Goal: Submit feedback/report problem: Submit feedback/report problem

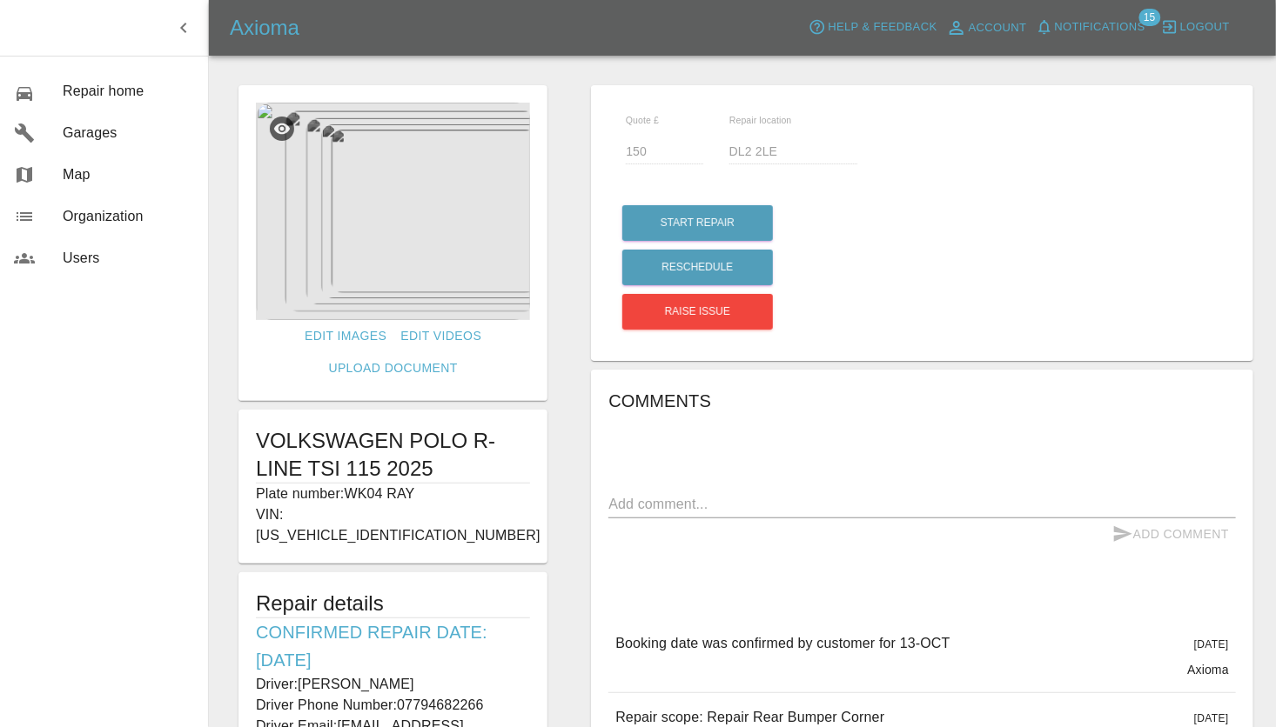
click at [577, 518] on div "Quote £ 150 Repair location DL2 2LE Start Repair Reschedule Raise issue Comment…" at bounding box center [922, 618] width 706 height 1082
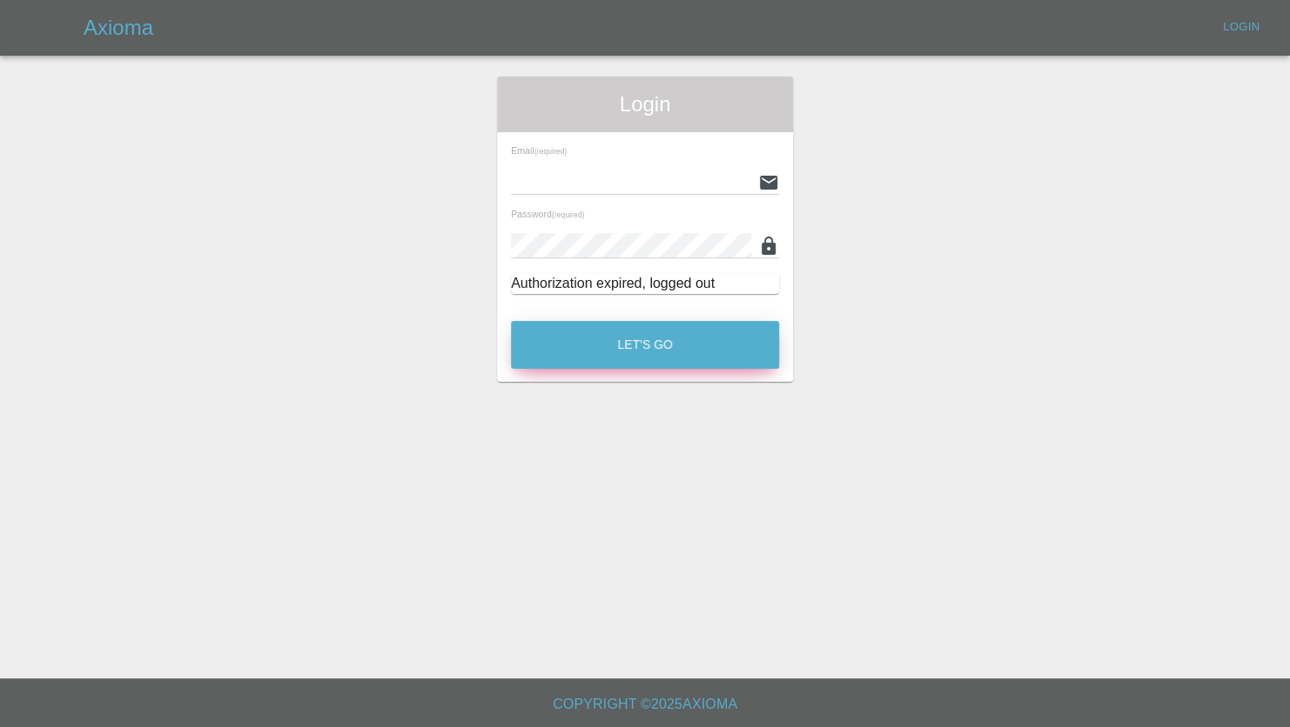
type input "[PERSON_NAME][EMAIL_ADDRESS][PERSON_NAME][DOMAIN_NAME]"
click at [613, 341] on button "Let's Go" at bounding box center [645, 345] width 268 height 48
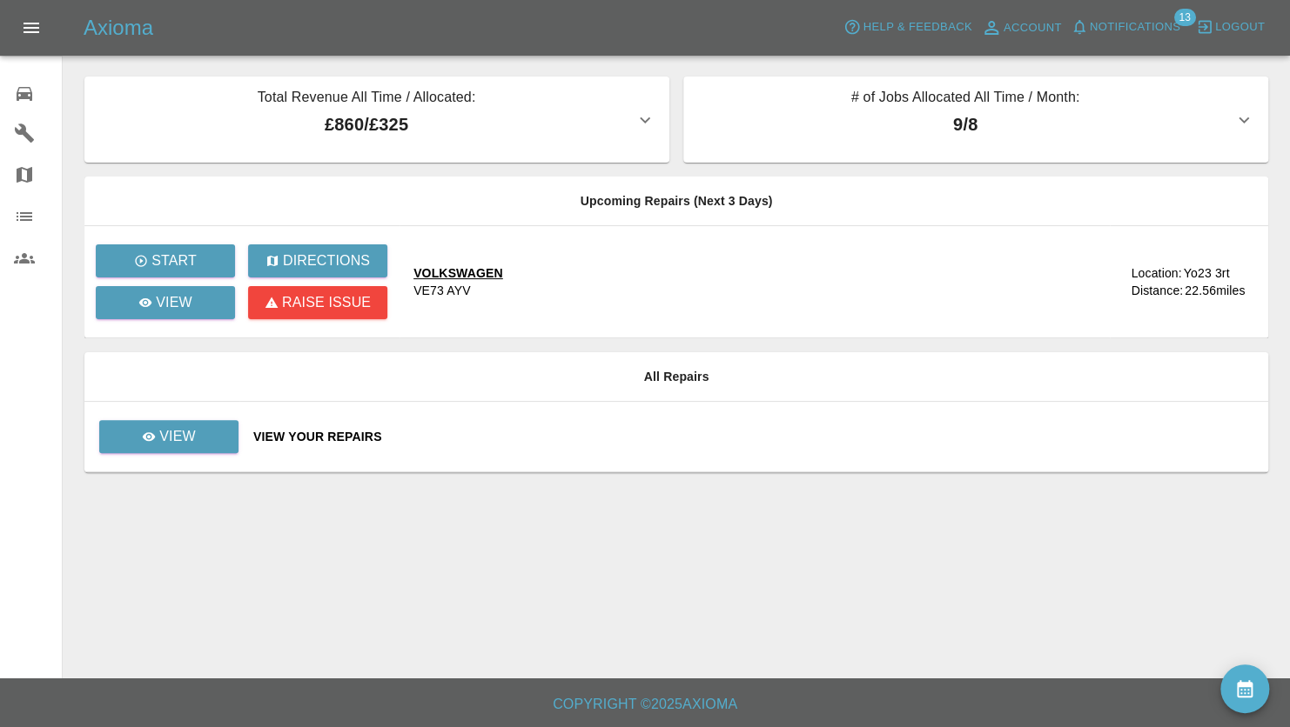
click at [32, 23] on icon "Open drawer" at bounding box center [31, 28] width 16 height 10
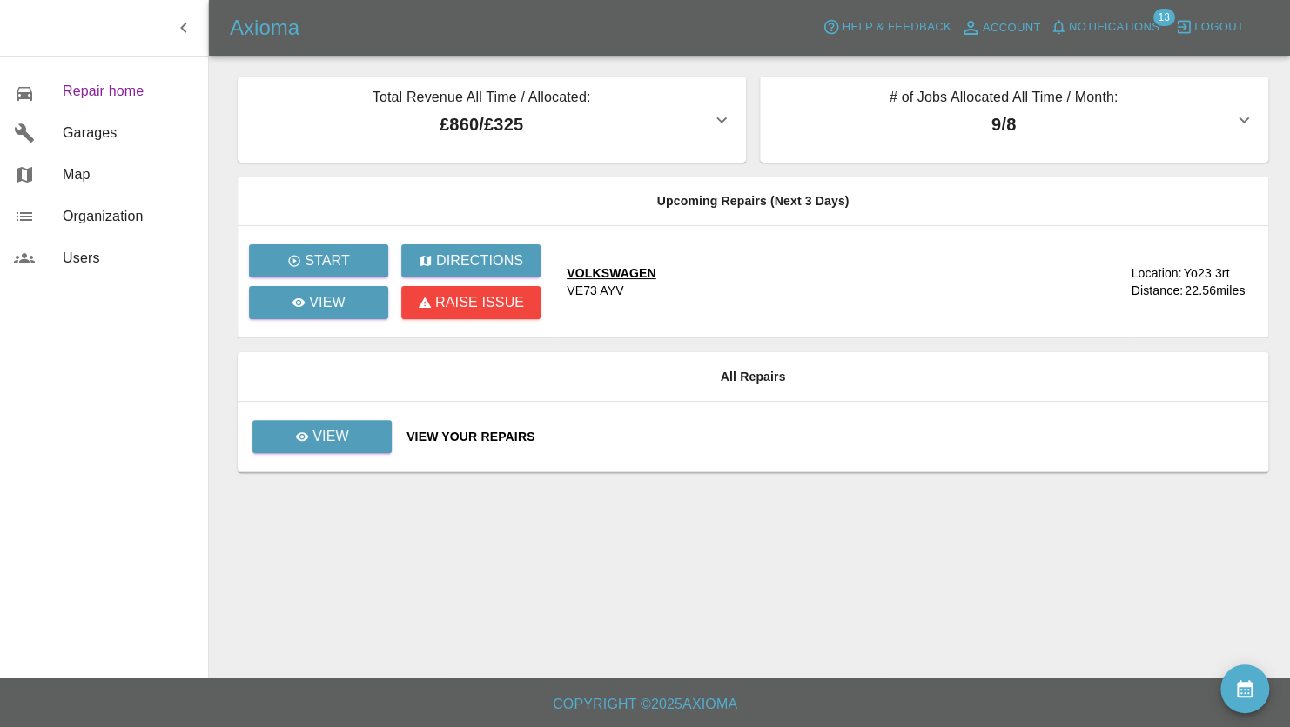
click at [84, 90] on span "Repair home" at bounding box center [128, 91] width 131 height 21
click at [718, 118] on icon "button" at bounding box center [721, 120] width 10 height 6
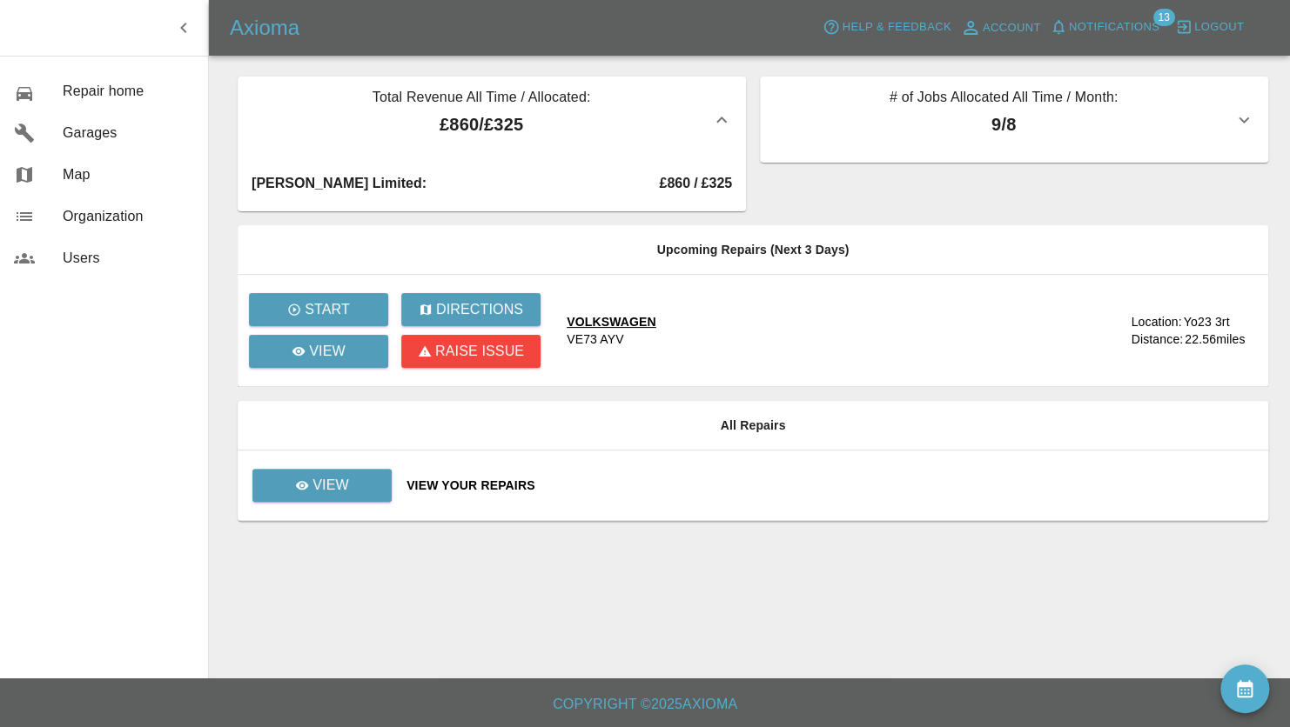
click at [718, 118] on icon "button" at bounding box center [721, 120] width 21 height 21
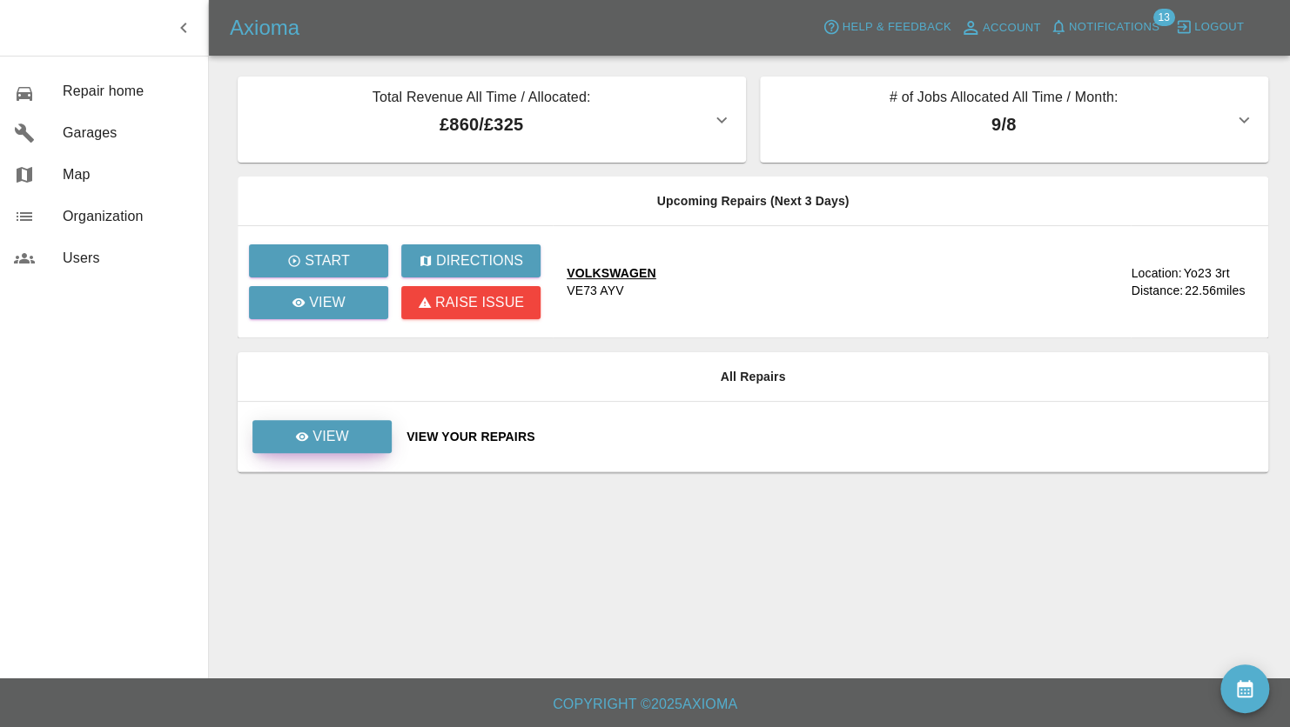
click at [324, 431] on p "View" at bounding box center [330, 436] width 37 height 21
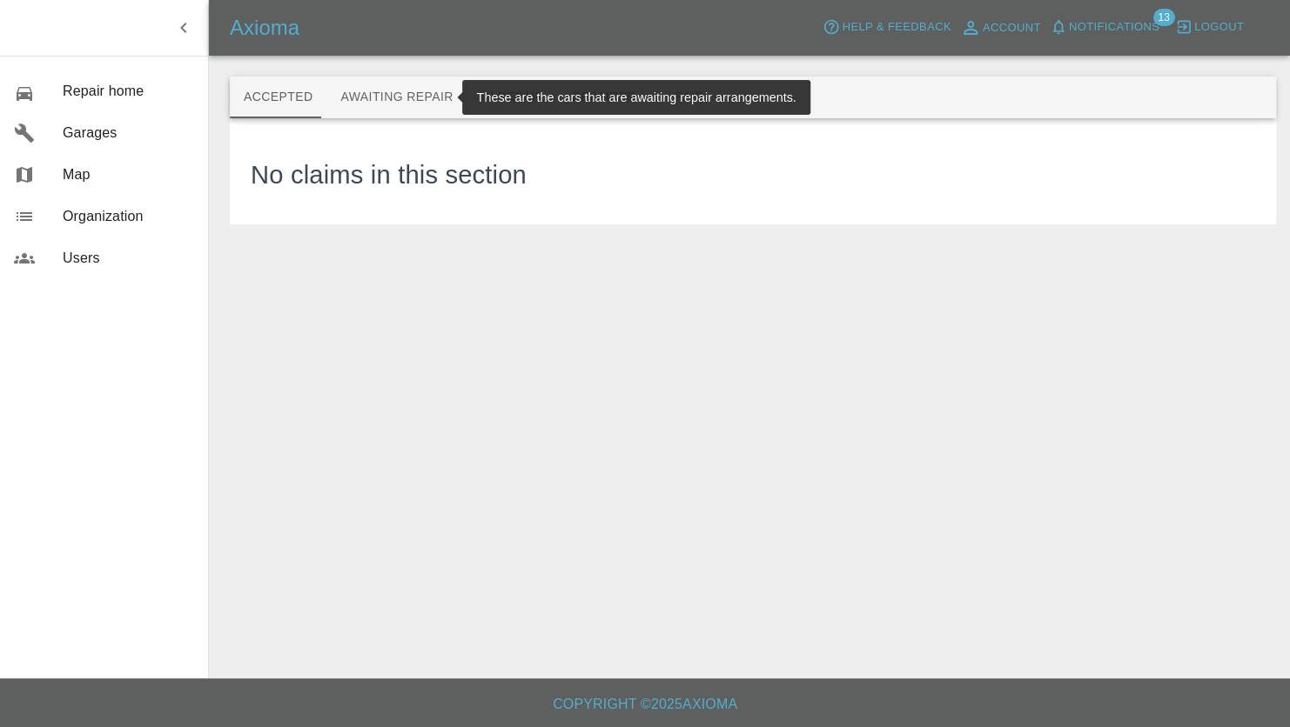
click at [372, 84] on button "Awaiting Repair" at bounding box center [396, 98] width 140 height 42
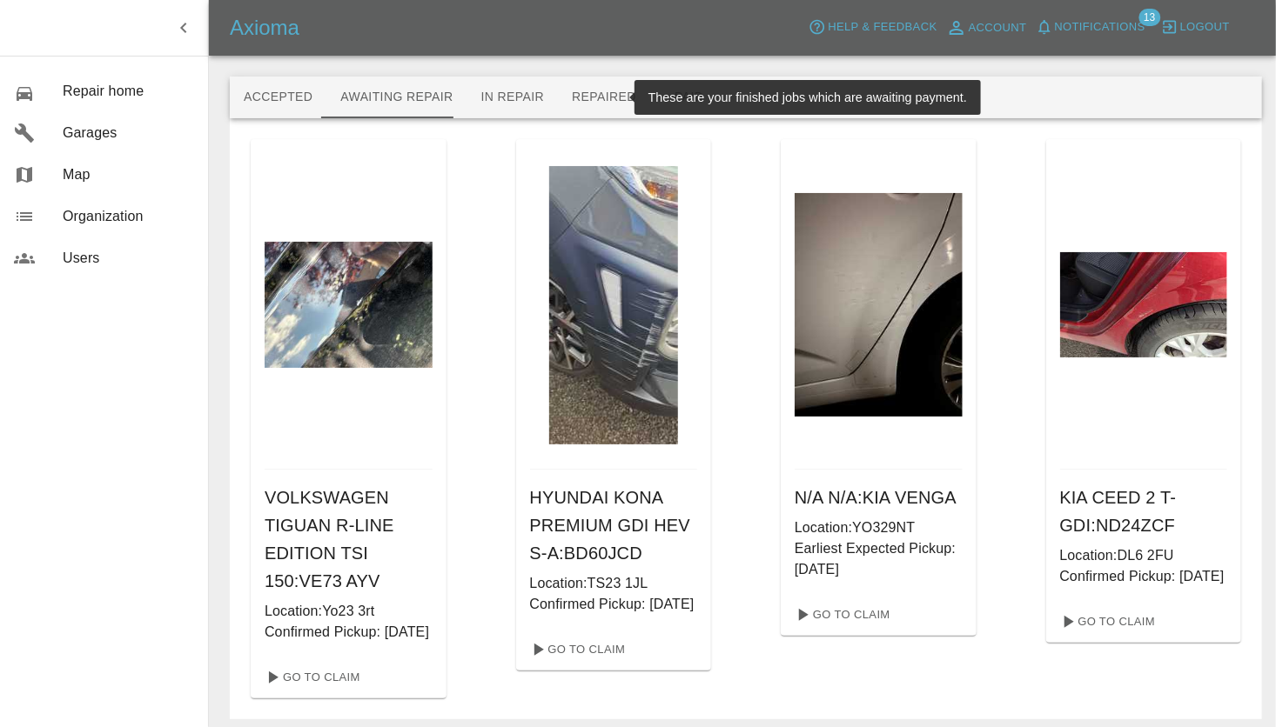
click at [578, 101] on button "Repaired" at bounding box center [604, 98] width 92 height 42
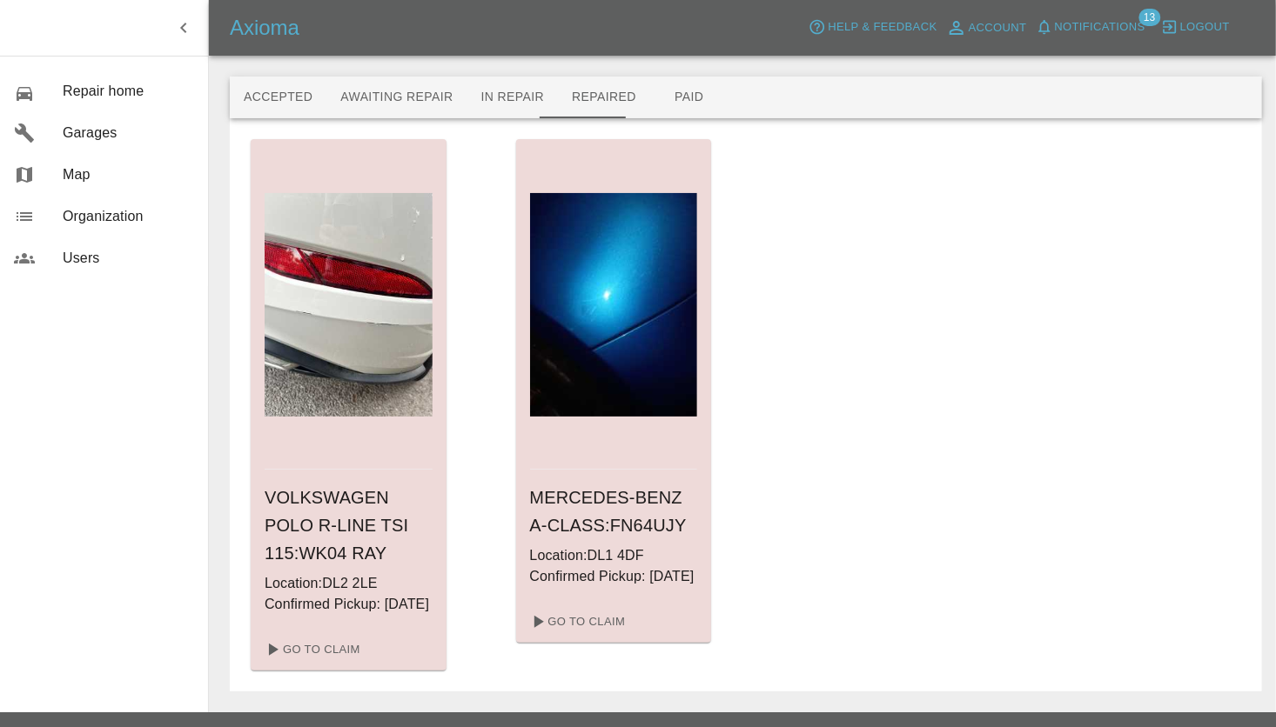
scroll to position [55, 0]
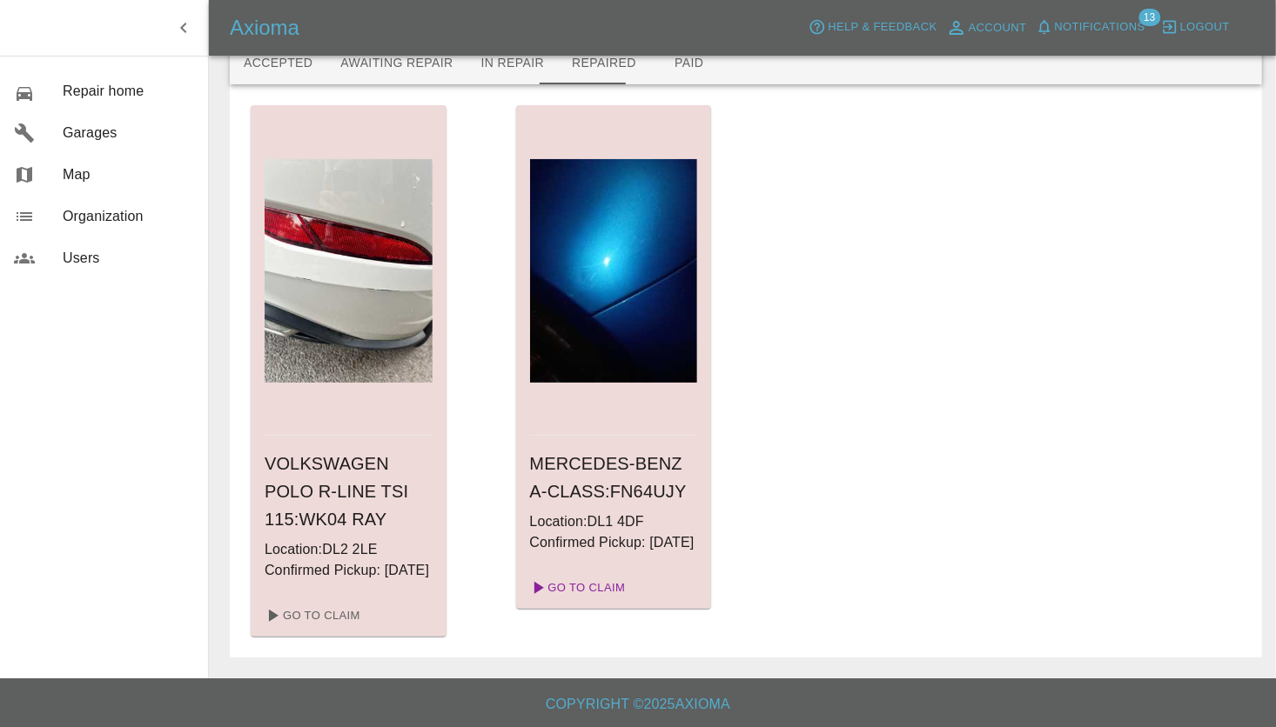
click at [566, 586] on link "Go To Claim" at bounding box center [576, 588] width 107 height 28
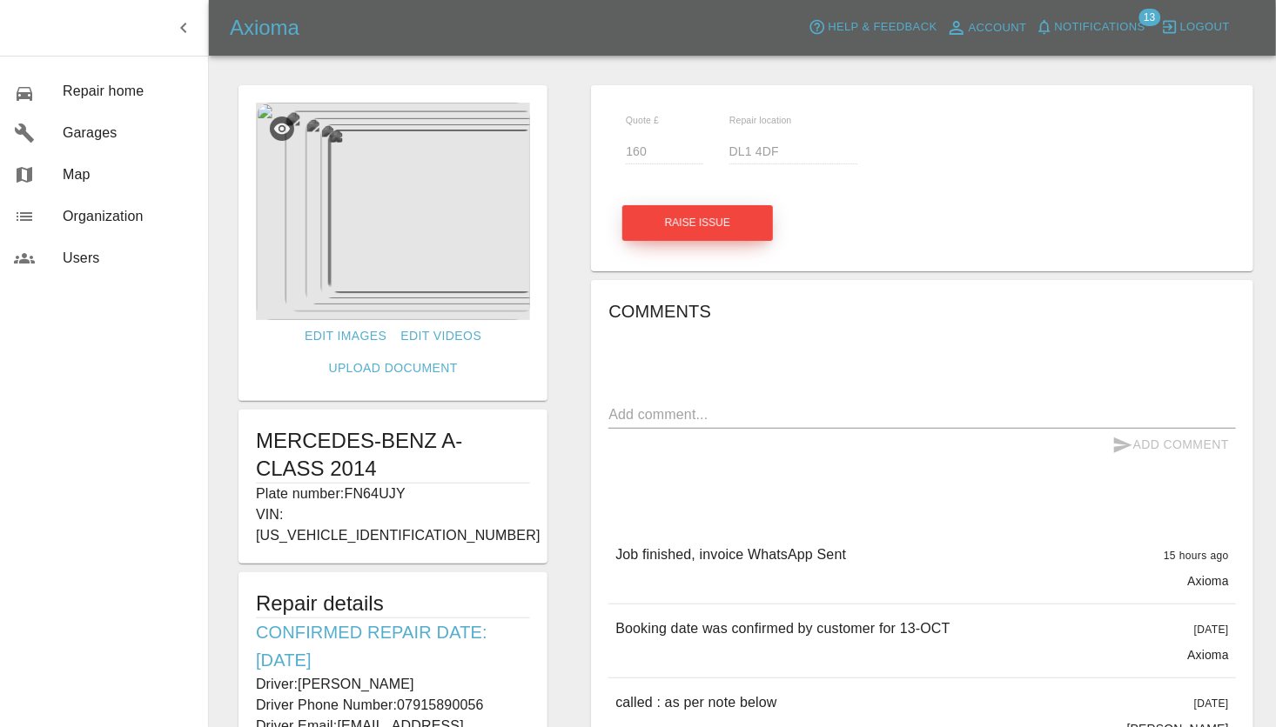
click at [698, 214] on button "Raise issue" at bounding box center [697, 223] width 151 height 36
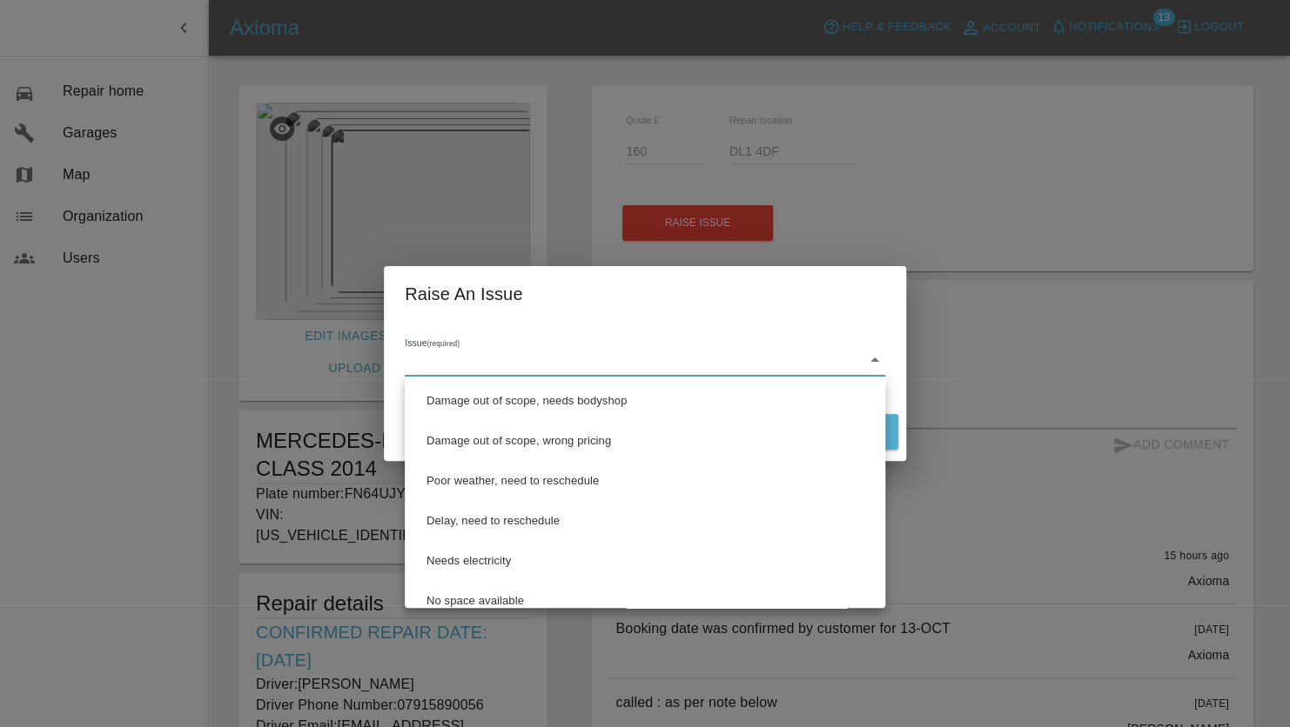
click at [468, 363] on body "Axioma Help & Feedback Account Notifications 13 Logout 0 Repair home Garages Ma…" at bounding box center [645, 527] width 1290 height 1054
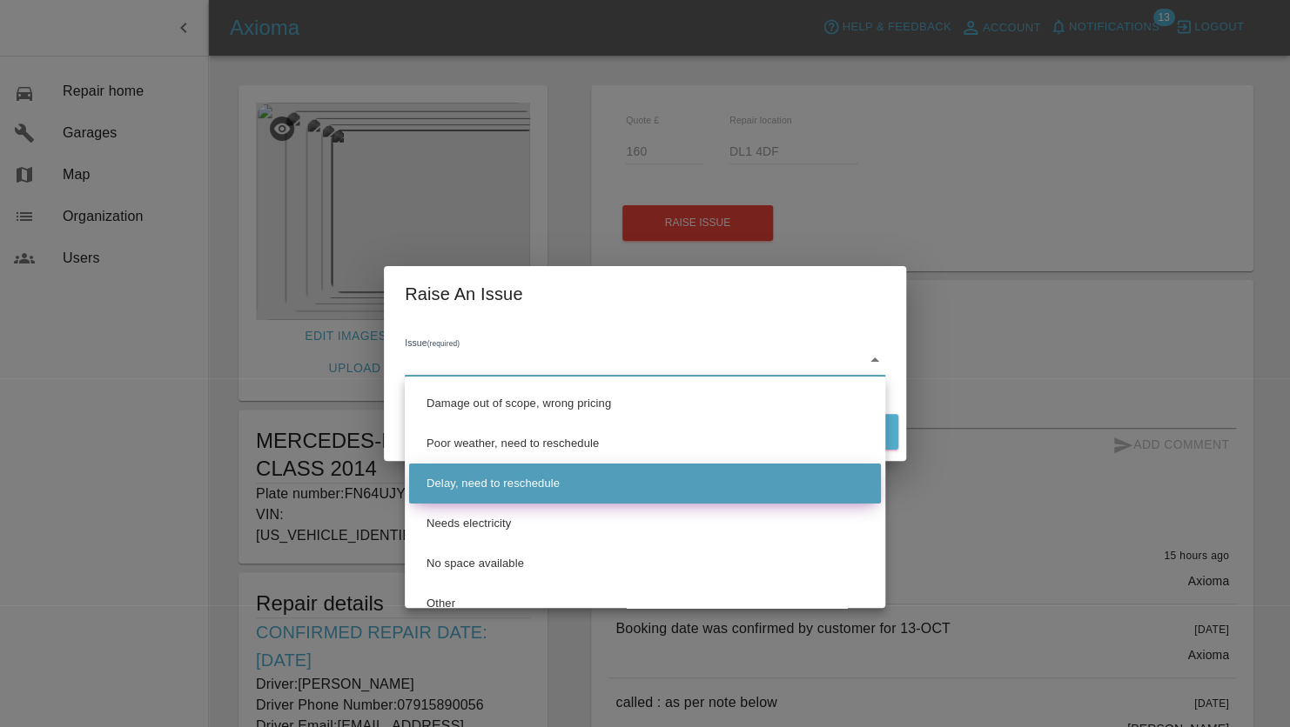
scroll to position [57, 0]
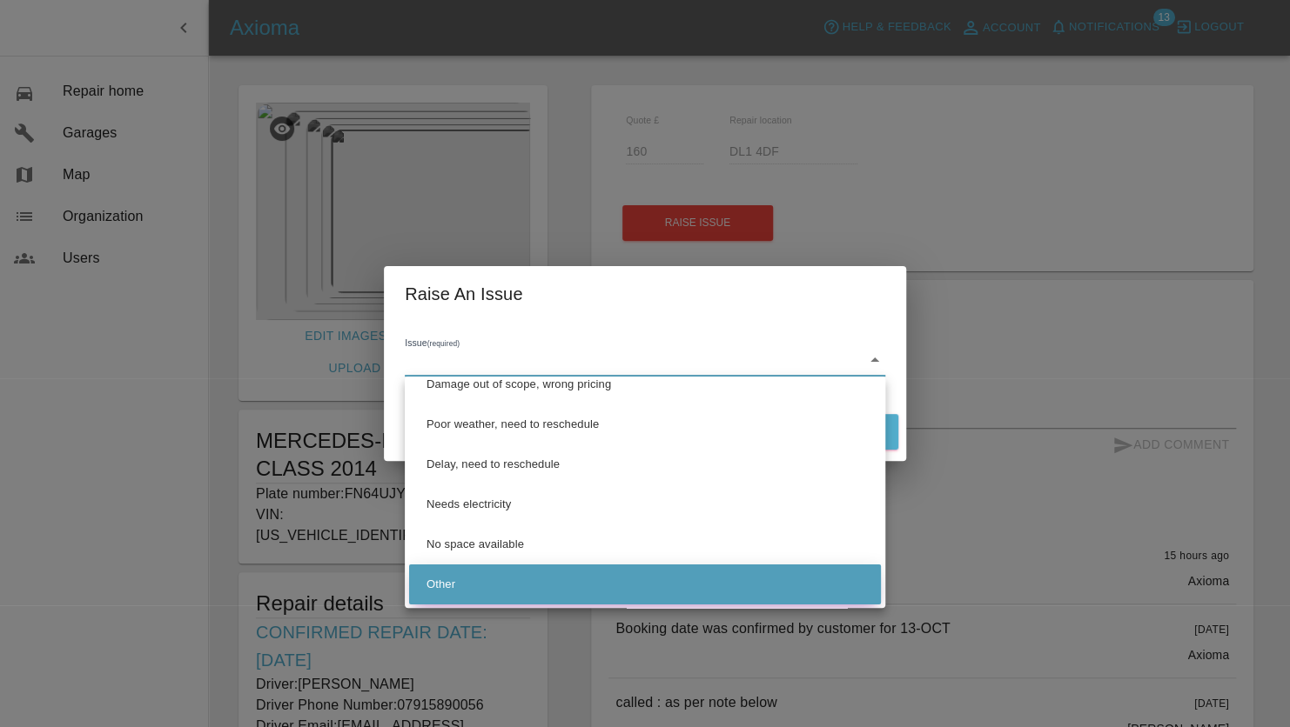
click at [495, 585] on li "Other" at bounding box center [645, 585] width 472 height 40
type input "Other"
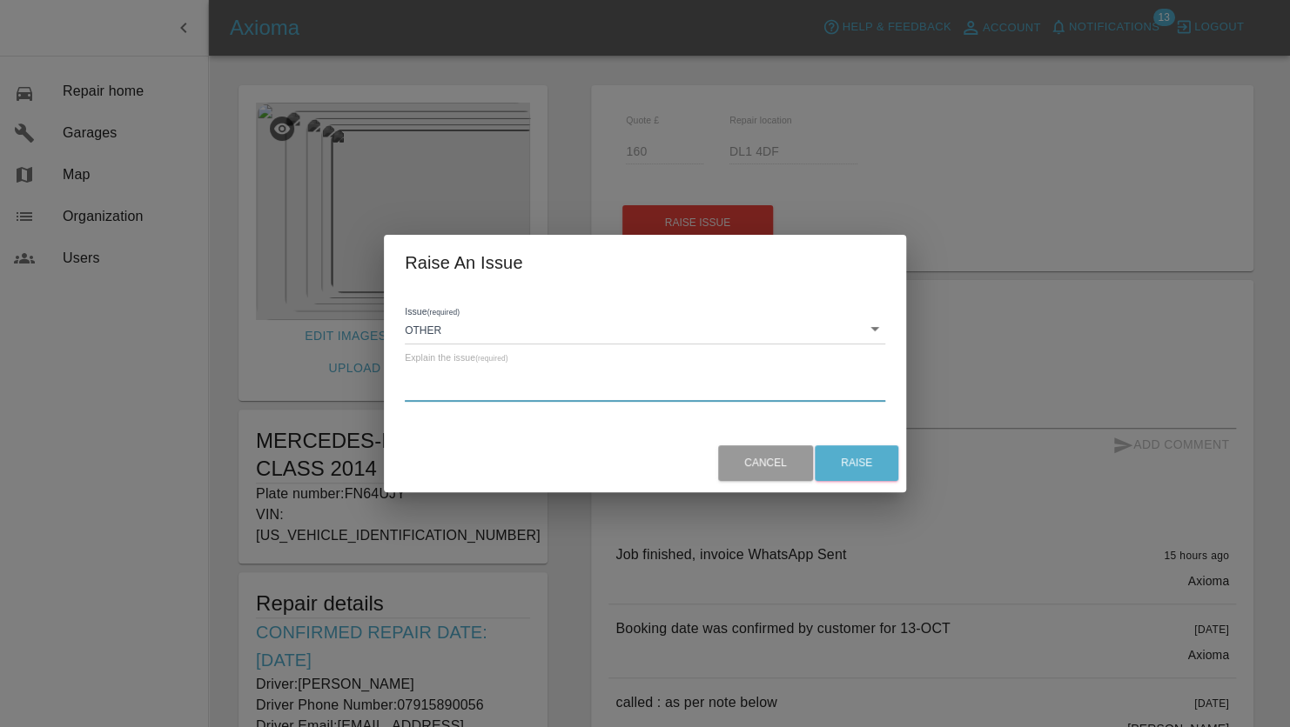
click at [556, 382] on textarea at bounding box center [645, 388] width 480 height 17
click at [600, 381] on textarea "Customer has been in touch stating that there is a colour issue with the repair…" at bounding box center [645, 388] width 480 height 17
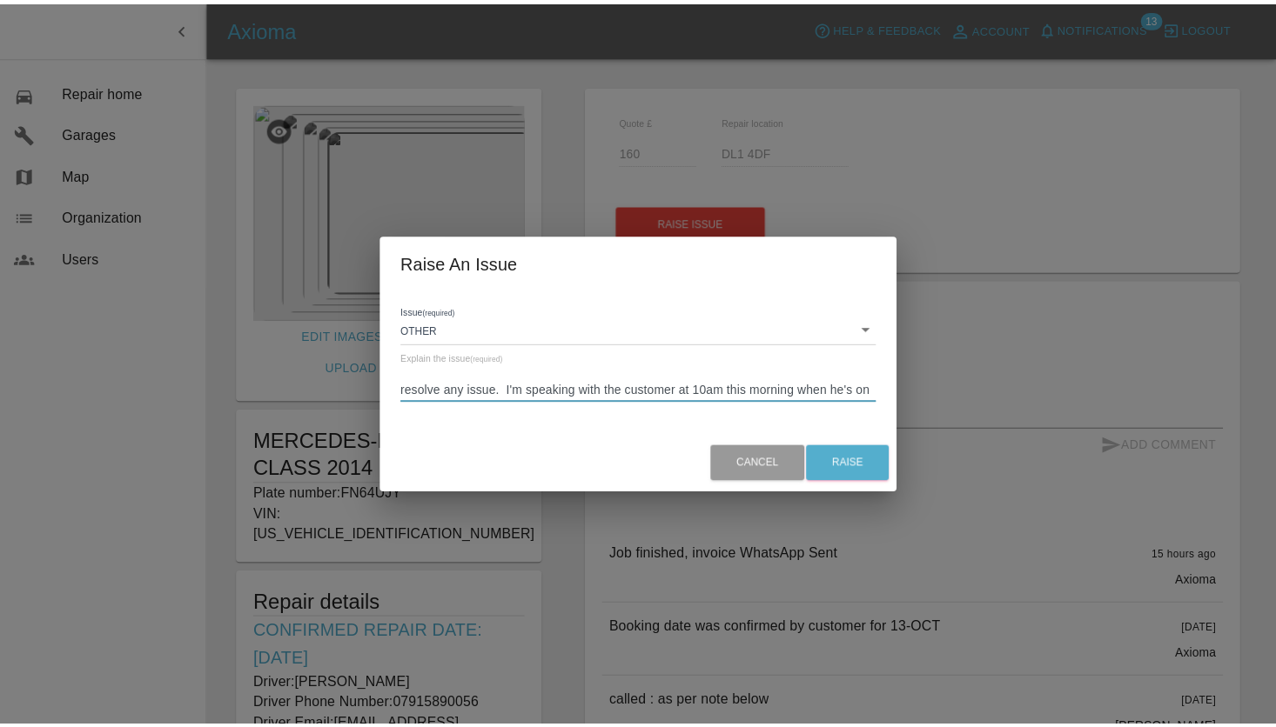
scroll to position [50, 0]
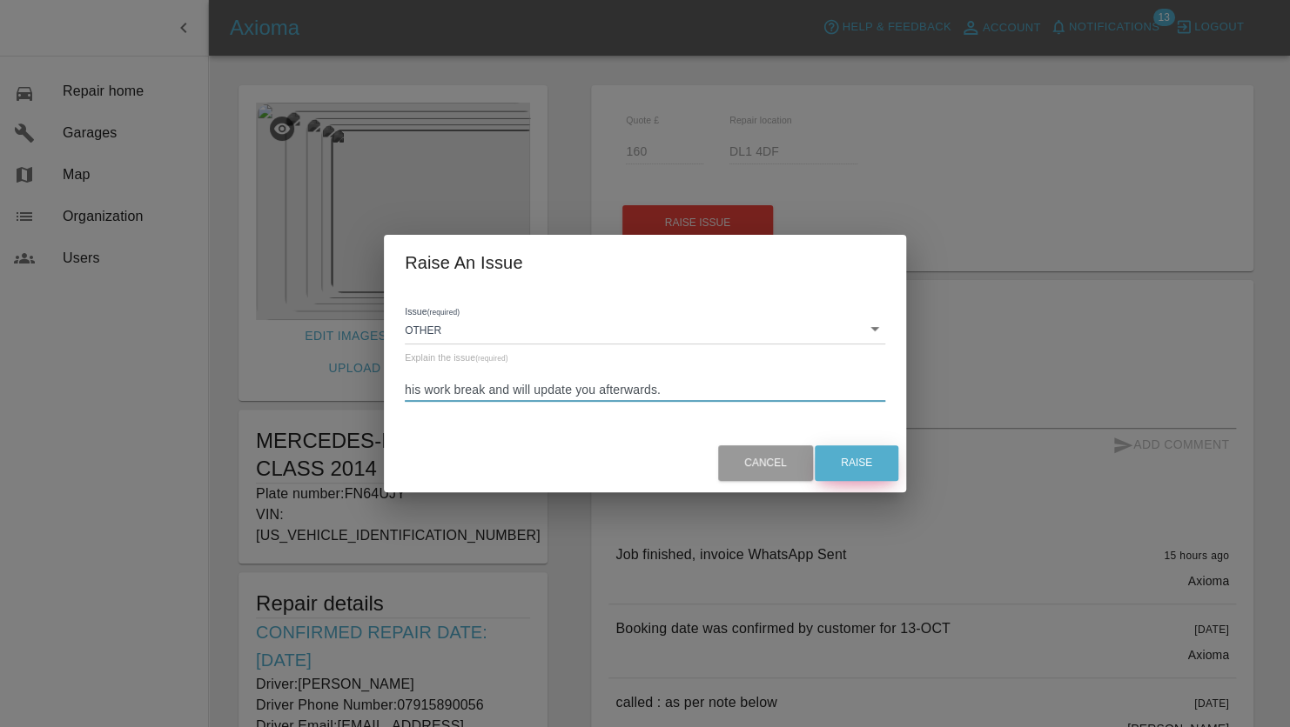
type textarea "Customer has been in touch stating that there is a colour issue with the repair…"
click at [861, 461] on button "Raise" at bounding box center [856, 464] width 84 height 36
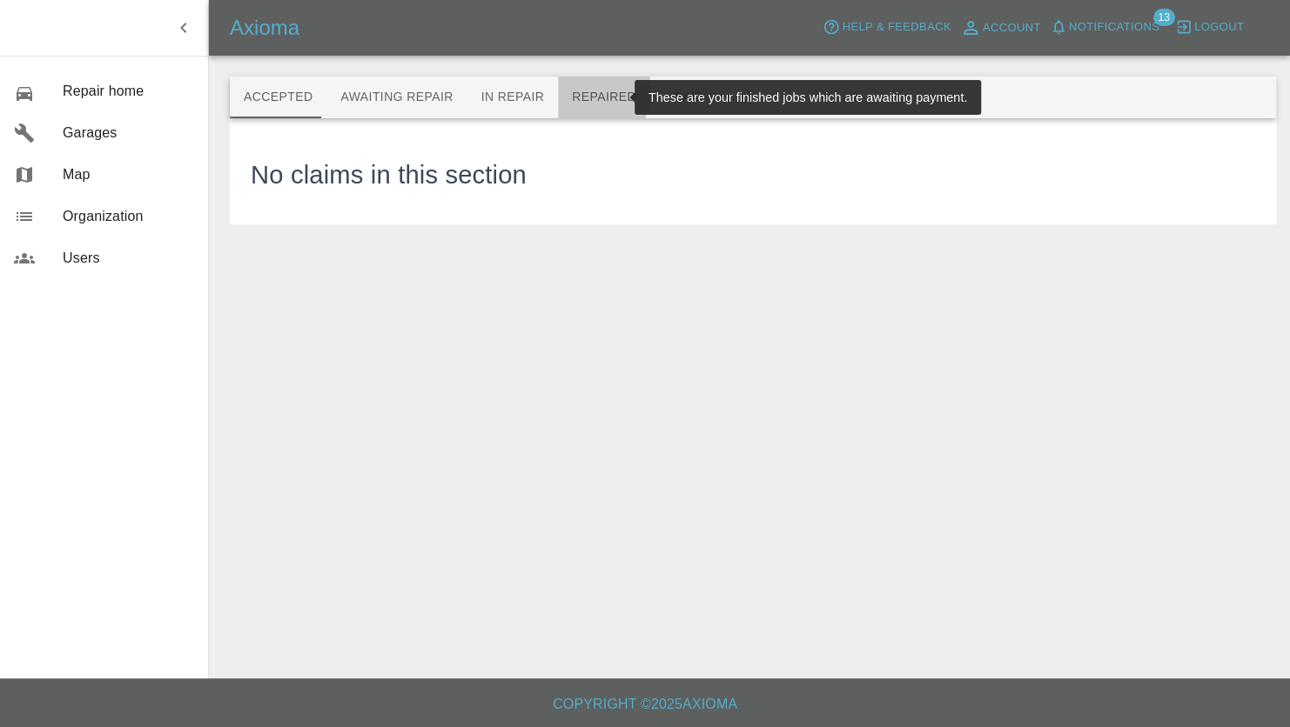
click at [570, 91] on button "Repaired" at bounding box center [604, 98] width 92 height 42
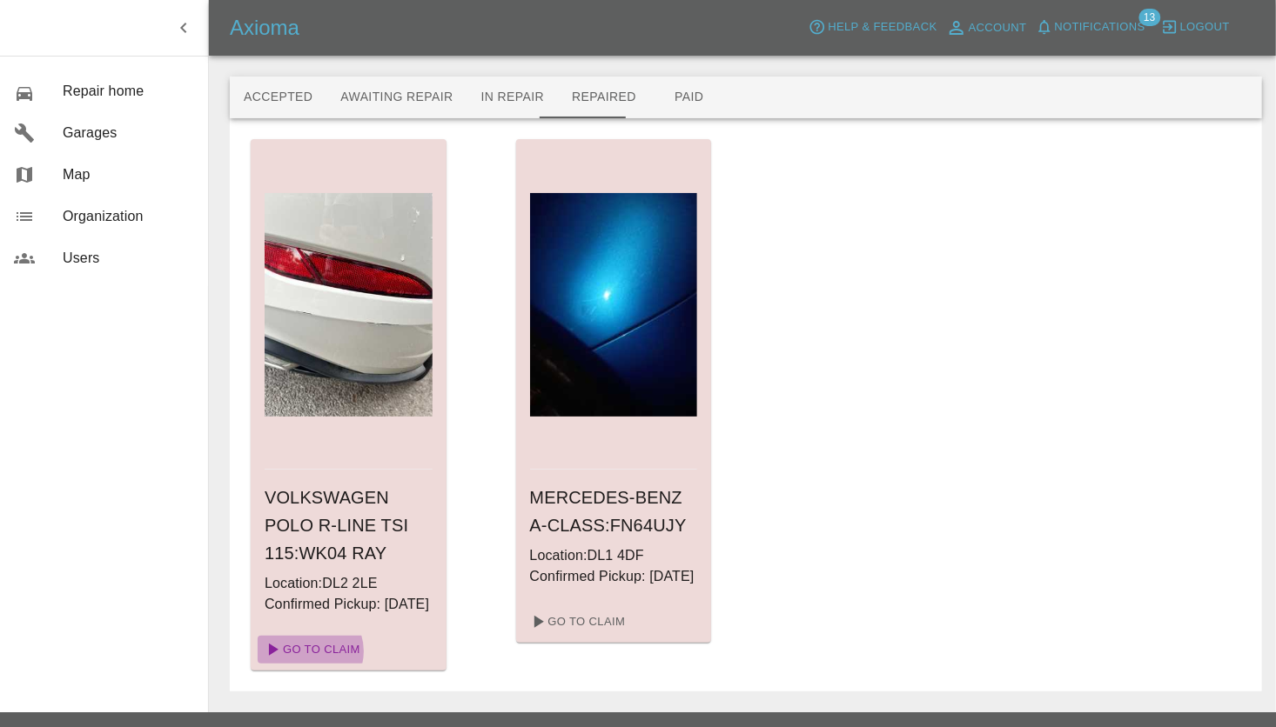
click at [309, 664] on link "Go To Claim" at bounding box center [311, 650] width 107 height 28
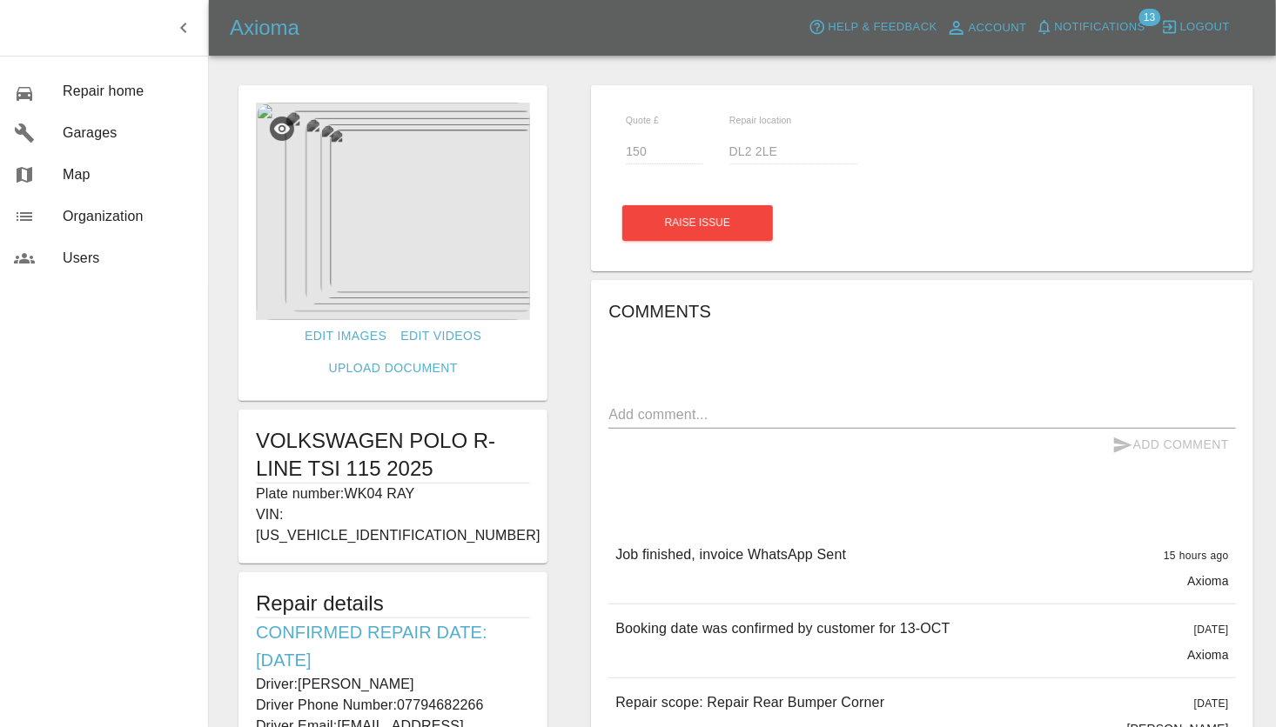
click at [423, 284] on img at bounding box center [393, 212] width 274 height 218
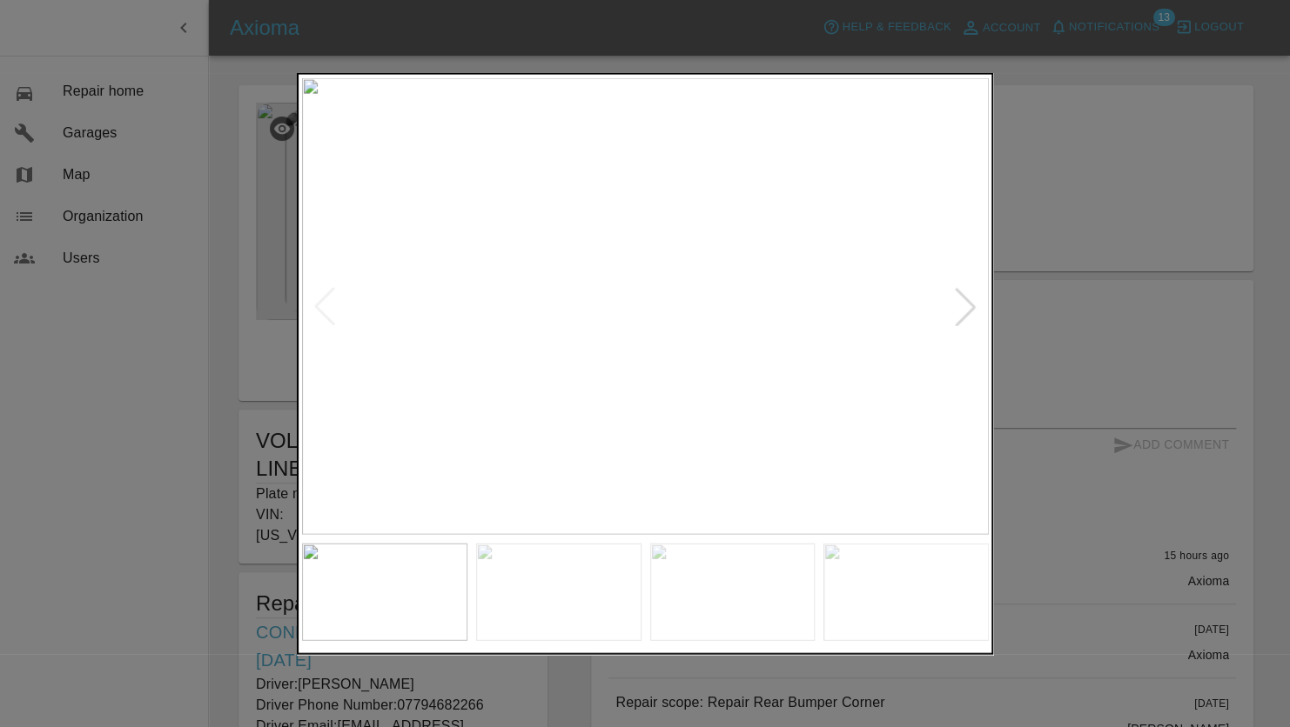
click at [971, 310] on div at bounding box center [965, 306] width 38 height 38
click at [1149, 153] on div at bounding box center [645, 363] width 1290 height 727
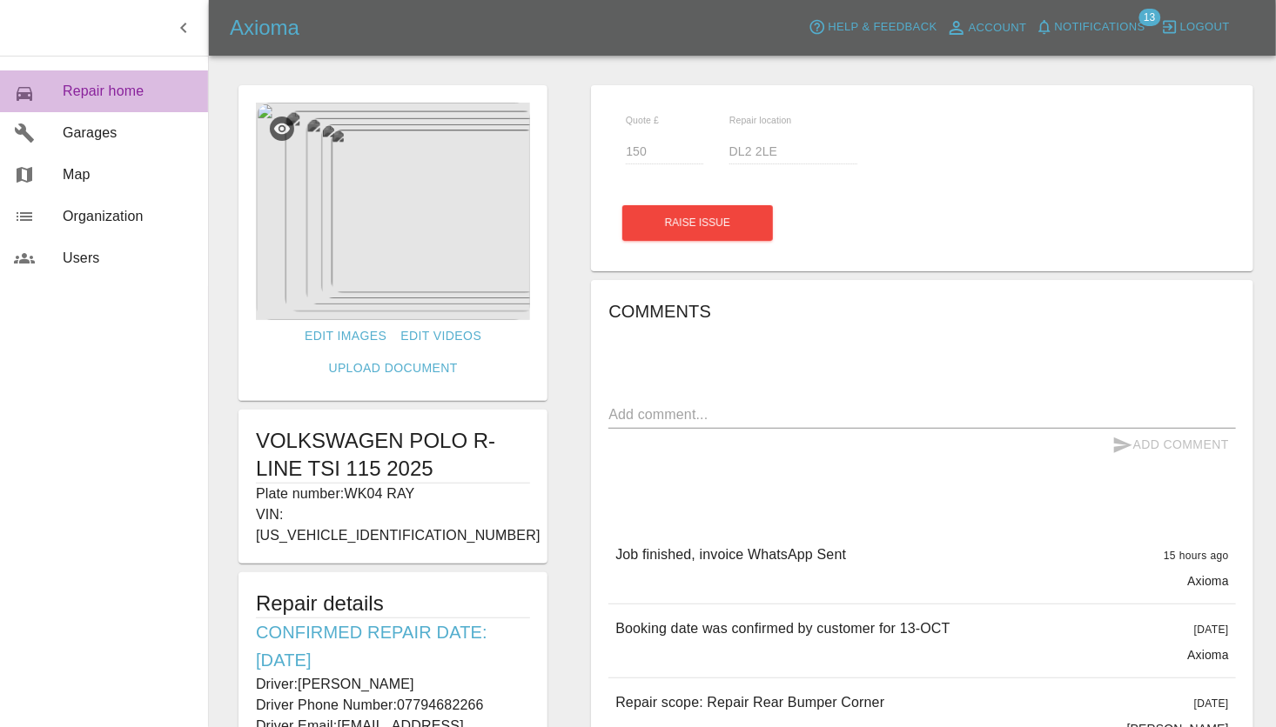
click at [55, 84] on div "0" at bounding box center [38, 91] width 49 height 25
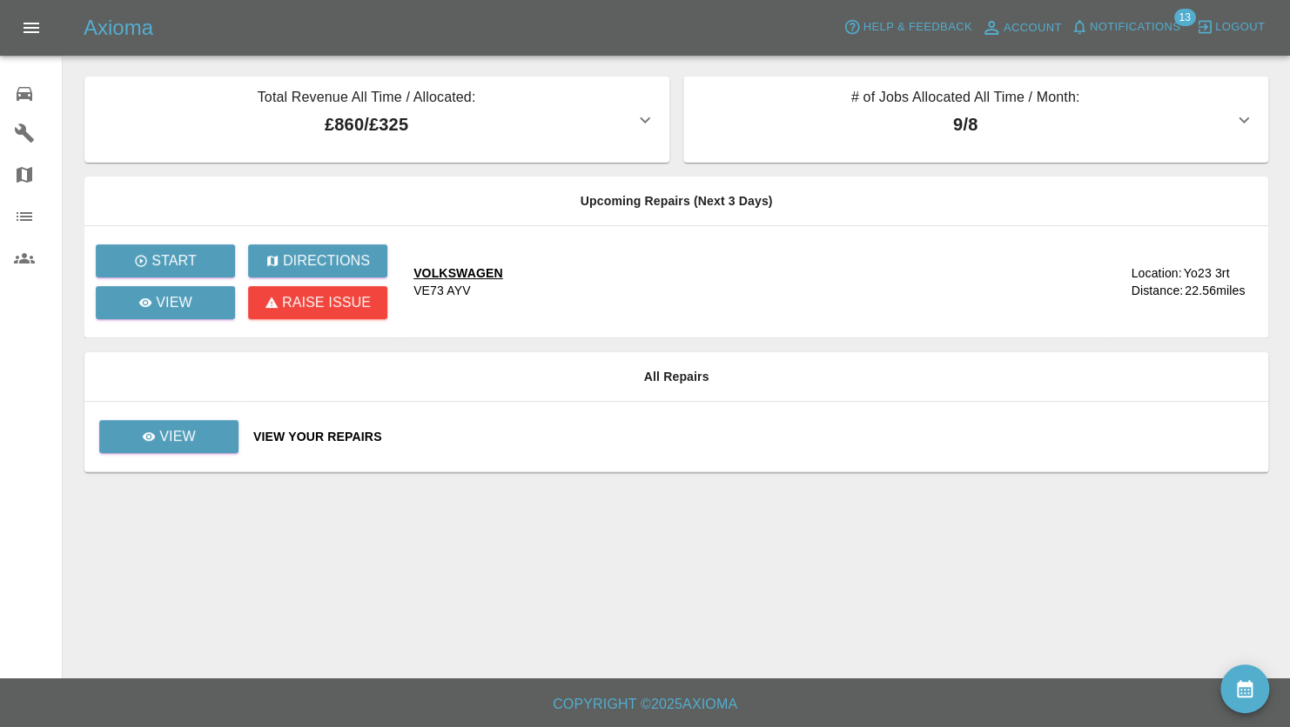
click at [1236, 122] on icon "button" at bounding box center [1243, 120] width 21 height 21
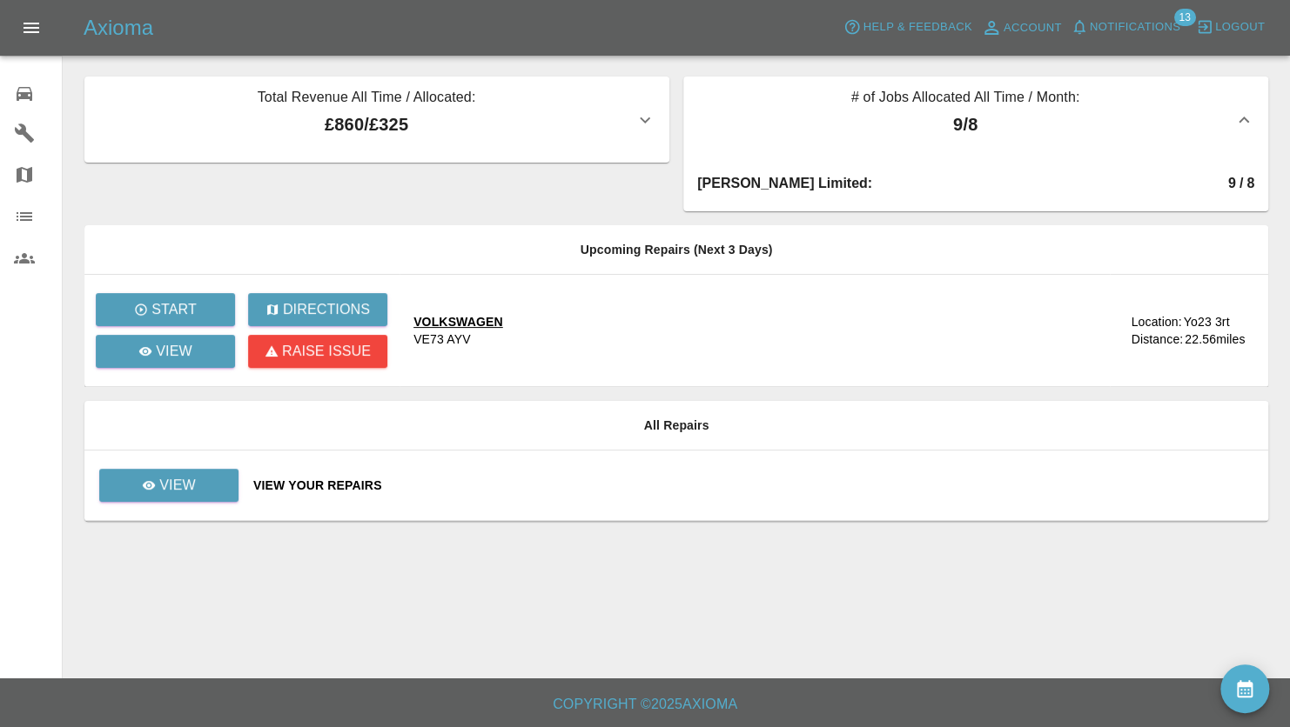
click at [1242, 114] on icon "button" at bounding box center [1243, 120] width 21 height 21
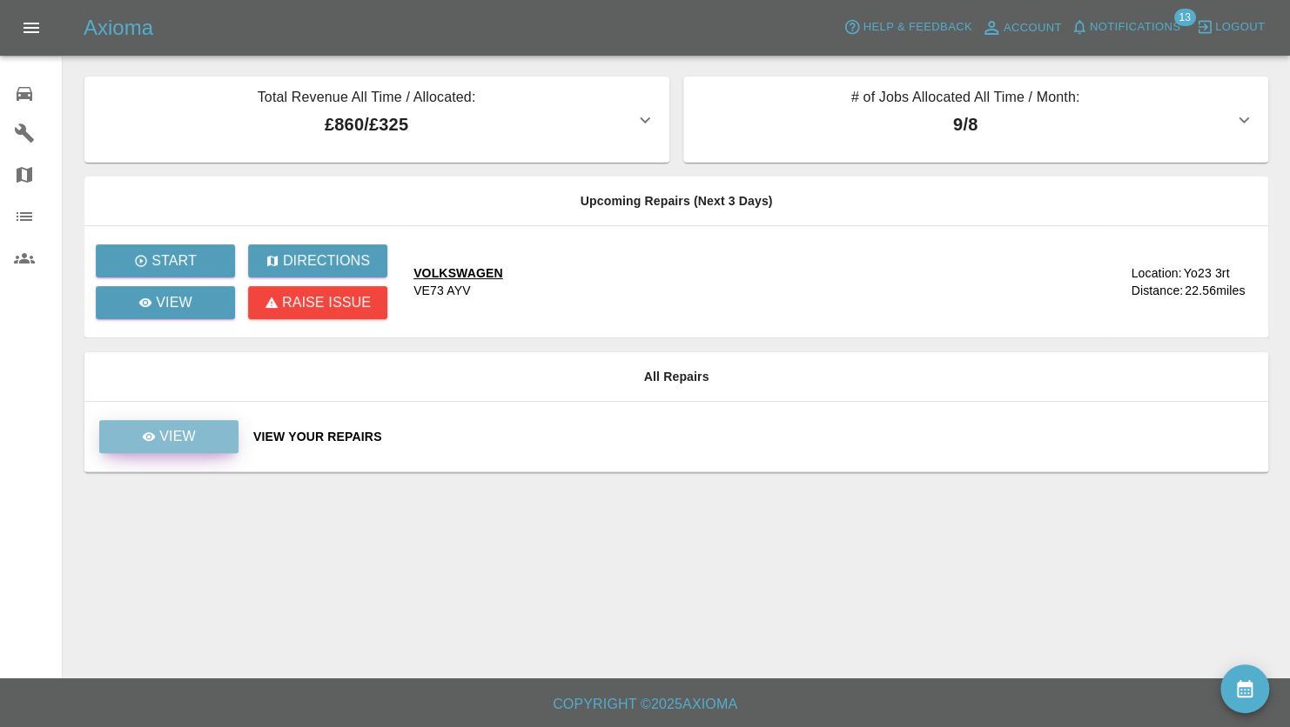
click at [203, 437] on link "View" at bounding box center [168, 436] width 139 height 33
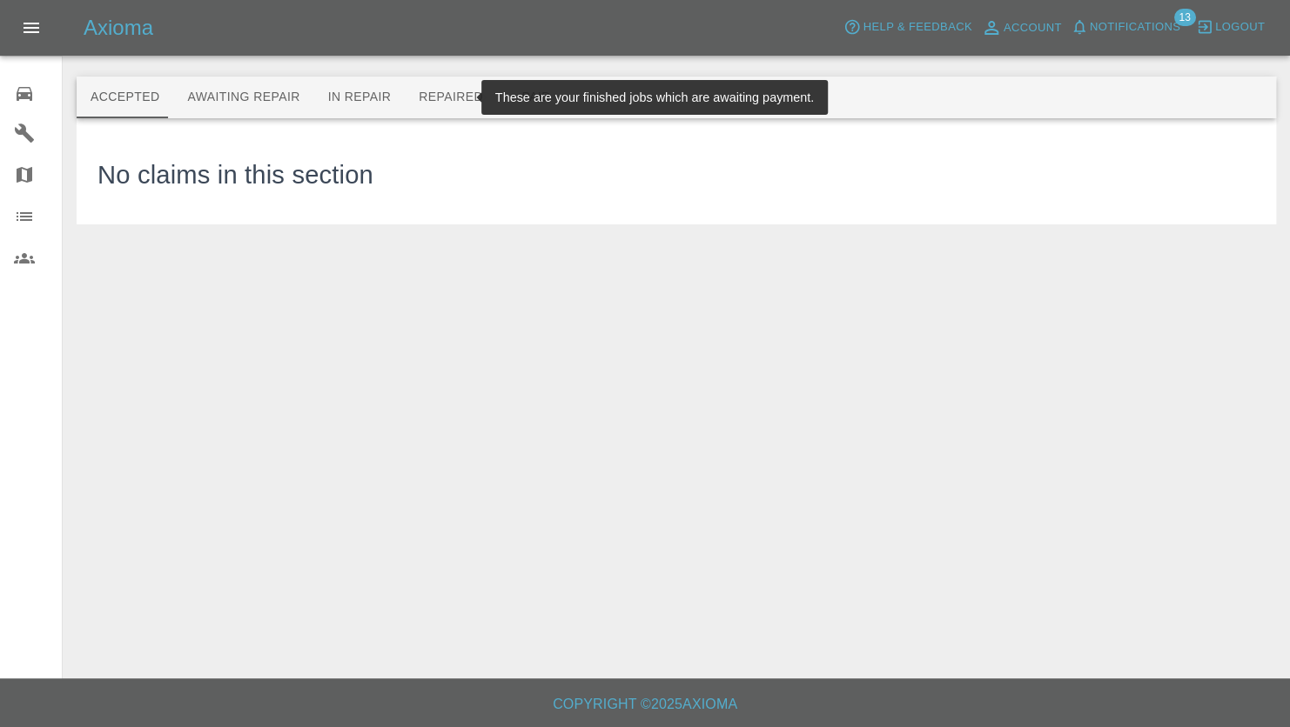
click at [422, 97] on button "Repaired" at bounding box center [451, 98] width 92 height 42
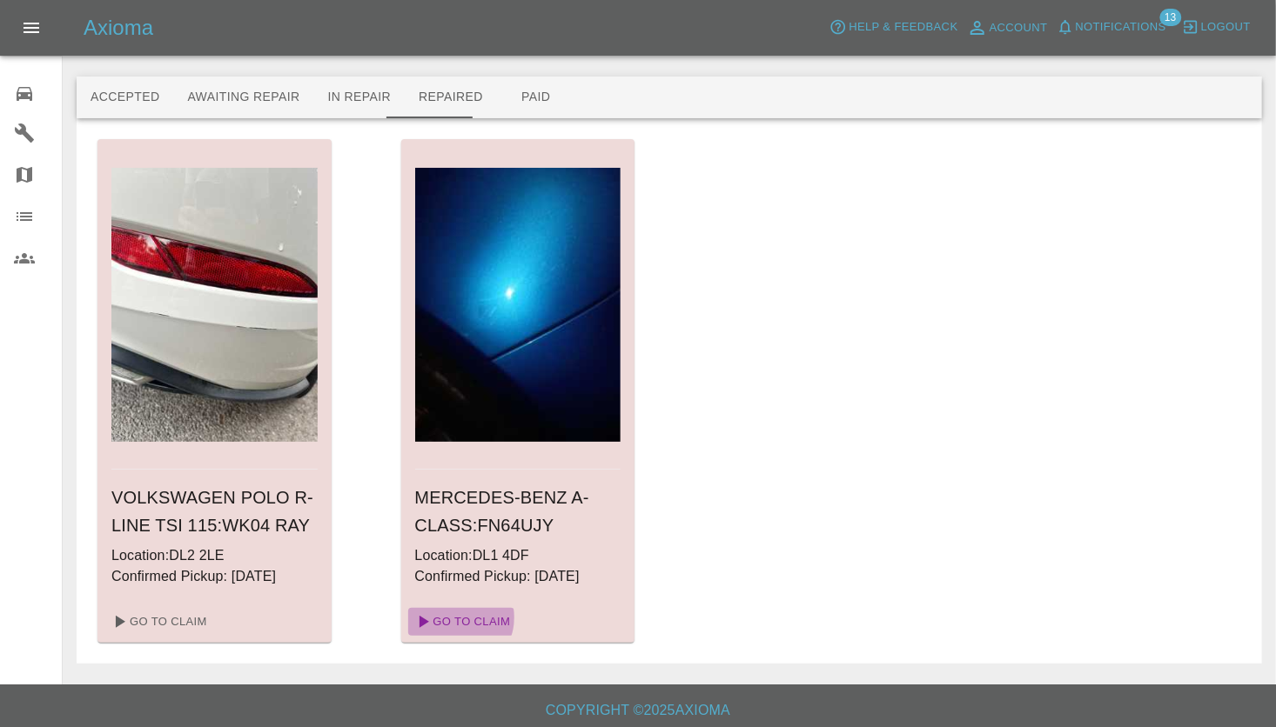
click at [457, 618] on link "Go To Claim" at bounding box center [461, 622] width 107 height 28
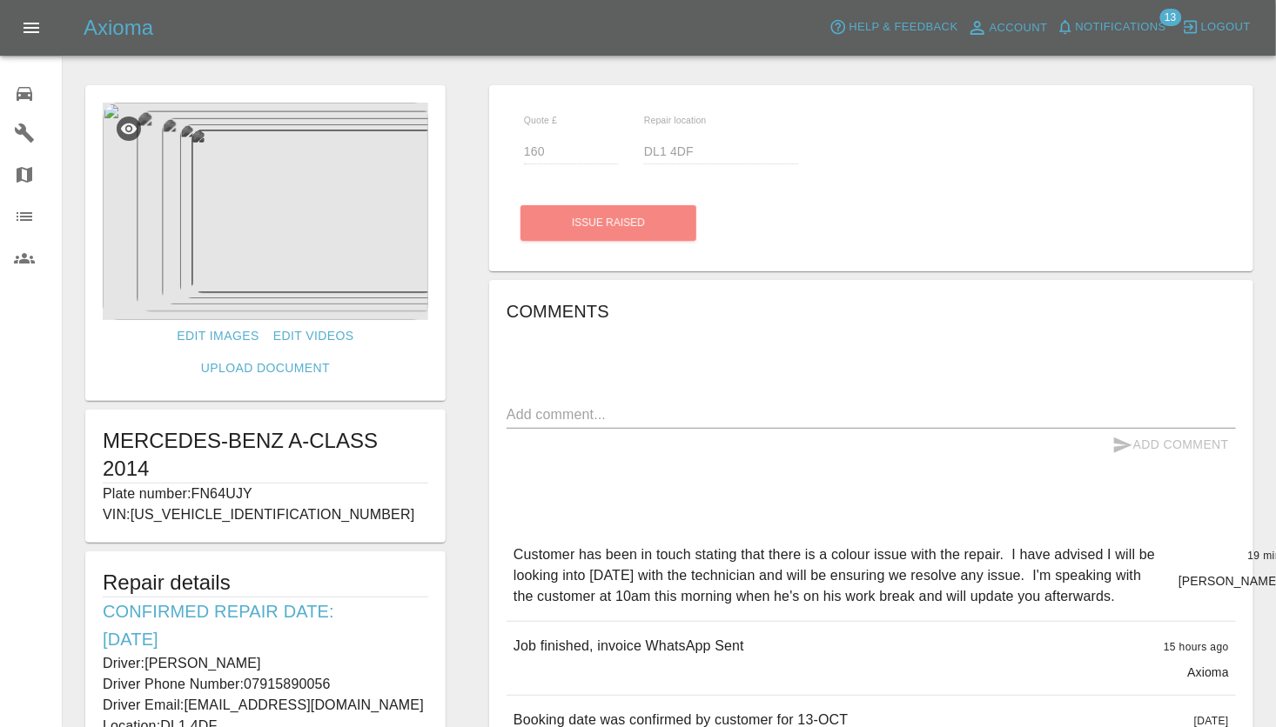
click at [97, 18] on h5 "Axioma" at bounding box center [119, 28] width 70 height 28
click at [29, 90] on icon at bounding box center [24, 94] width 21 height 21
